Goal: Task Accomplishment & Management: Manage account settings

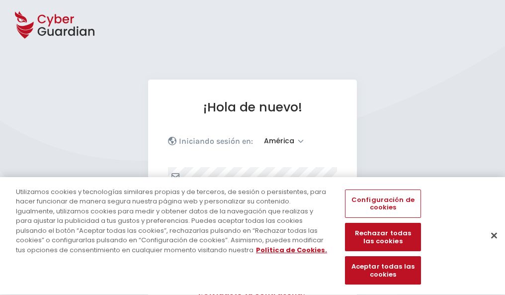
select select "América"
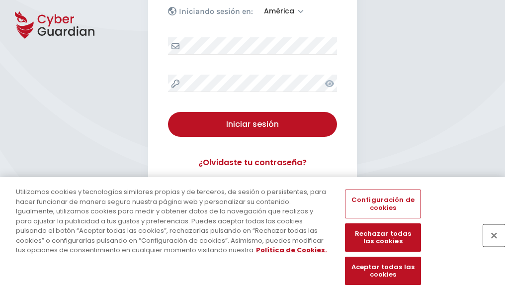
click at [489, 246] on button "Cerrar" at bounding box center [494, 235] width 22 height 22
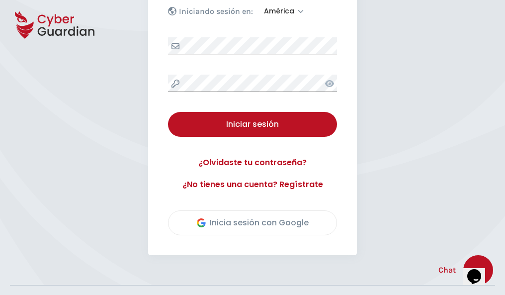
scroll to position [226, 0]
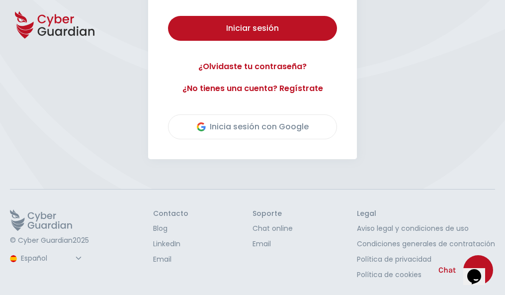
click at [168, 16] on button "Iniciar sesión" at bounding box center [252, 28] width 169 height 25
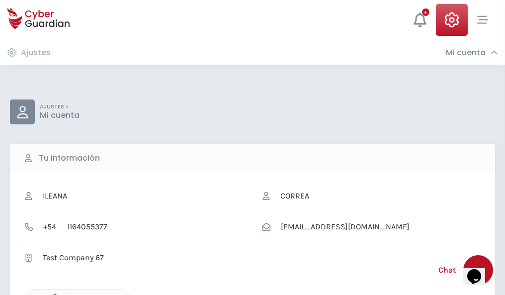
click at [52, 294] on icon "button" at bounding box center [52, 297] width 8 height 8
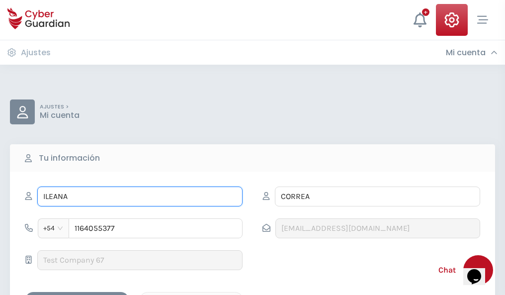
click at [140, 196] on input "ILEANA" at bounding box center [139, 196] width 205 height 20
type input "I"
type input "Calixta"
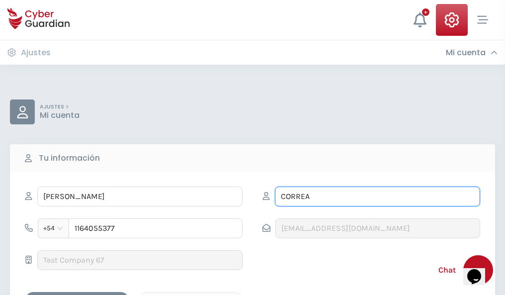
click at [377, 196] on input "CORREA" at bounding box center [377, 196] width 205 height 20
type input "C"
type input "Casanovas"
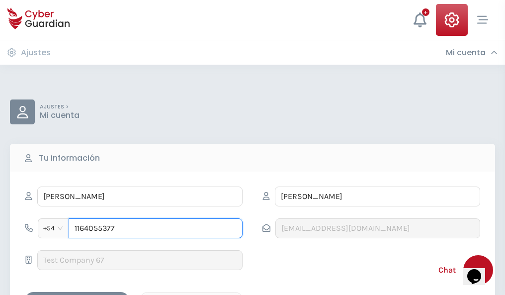
click at [156, 228] on input "1164055377" at bounding box center [156, 228] width 174 height 20
type input "1"
type input "4835330614"
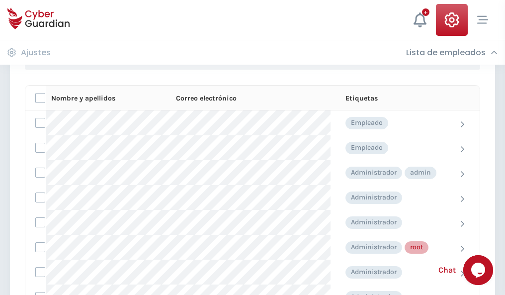
scroll to position [500, 0]
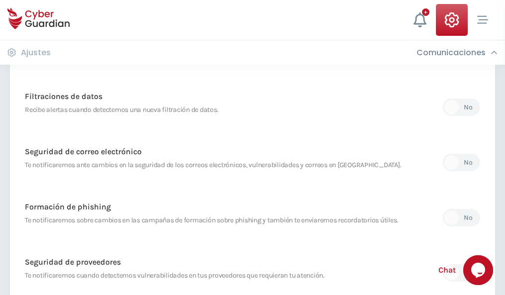
scroll to position [523, 0]
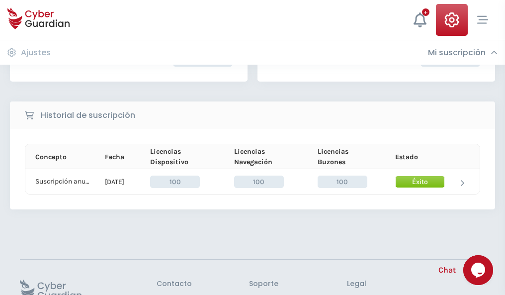
scroll to position [252, 0]
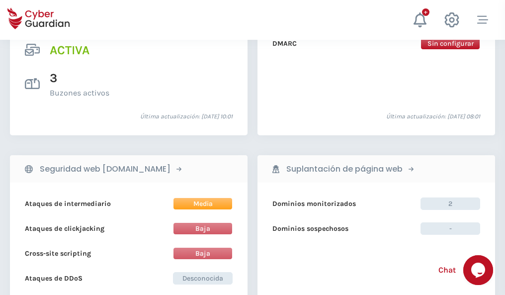
scroll to position [1010, 0]
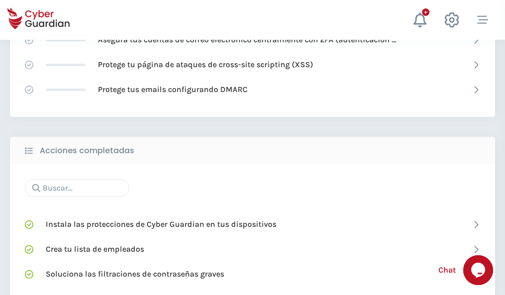
scroll to position [662, 0]
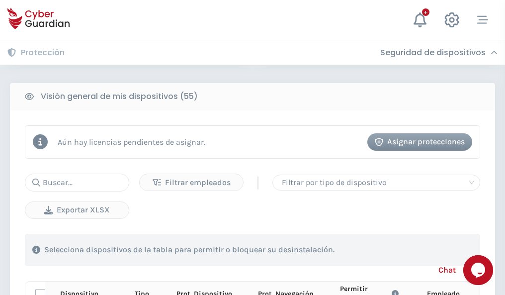
scroll to position [878, 0]
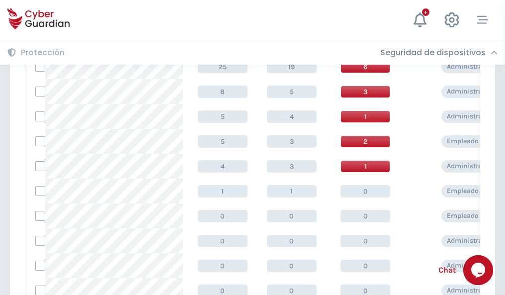
scroll to position [501, 0]
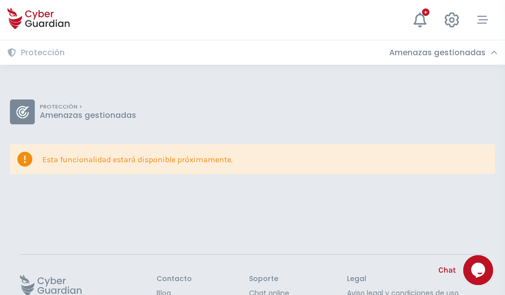
scroll to position [65, 0]
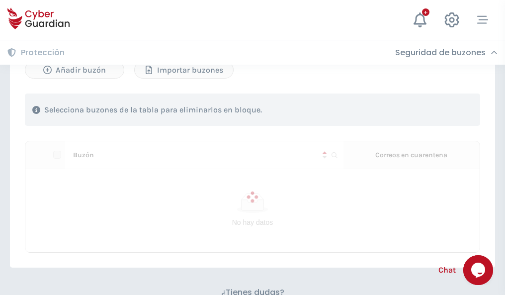
scroll to position [426, 0]
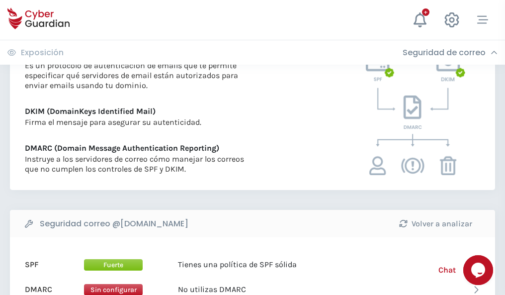
scroll to position [536, 0]
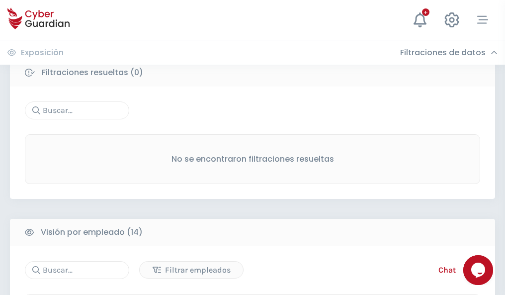
scroll to position [898, 0]
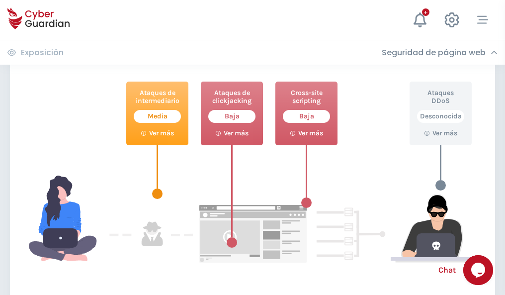
scroll to position [541, 0]
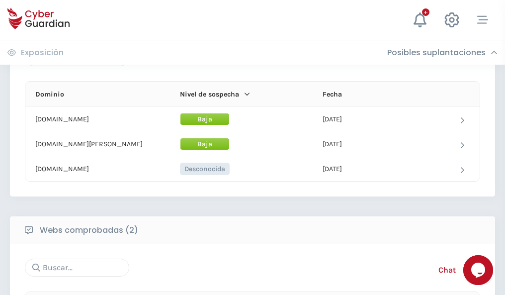
scroll to position [597, 0]
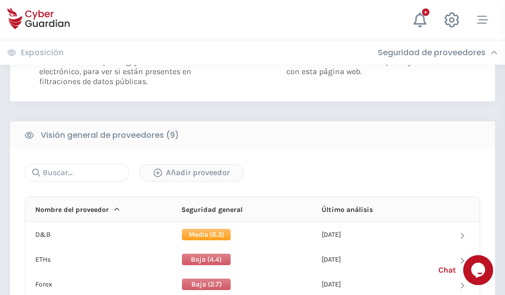
scroll to position [715, 0]
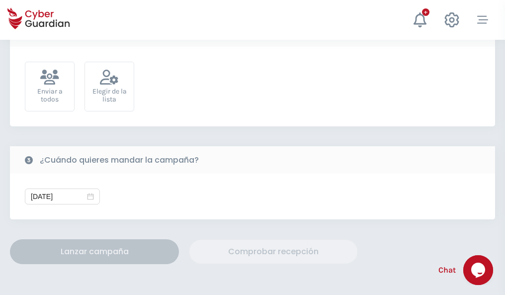
scroll to position [364, 0]
